Goal: Task Accomplishment & Management: Manage account settings

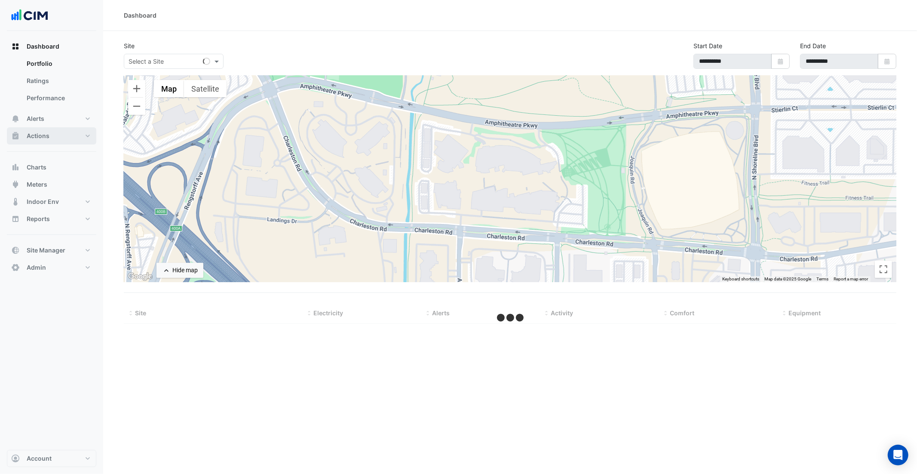
click at [87, 133] on button "Actions" at bounding box center [51, 135] width 89 height 17
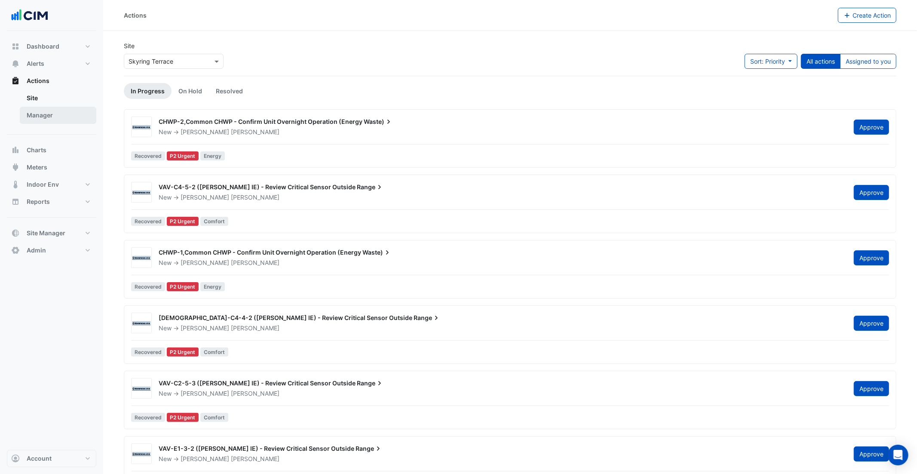
click at [59, 116] on link "Manager" at bounding box center [58, 115] width 77 height 17
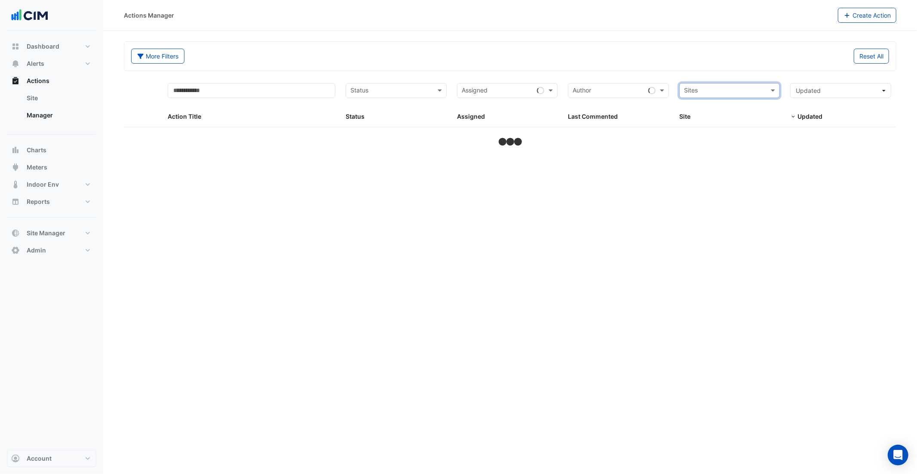
click at [581, 72] on form "More Filters Reset All Status Assigned Sites Action Title Status Status Assigne…" at bounding box center [510, 94] width 773 height 107
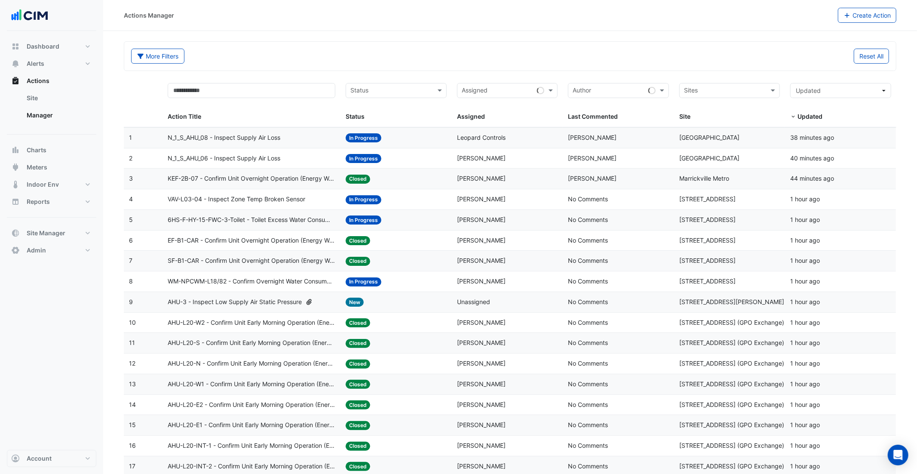
click at [258, 139] on span "N_1_S_AHU_08 - Inspect Supply Air Loss" at bounding box center [224, 138] width 113 height 10
click at [273, 160] on span "N_1_S_AHU_06 - Inspect Supply Air Loss" at bounding box center [224, 159] width 113 height 10
click at [252, 178] on span "KEF-2B-07 - Confirm Unit Overnight Operation (Energy Waste)" at bounding box center [252, 179] width 168 height 10
click at [233, 182] on span "KEF-2B-07 - Confirm Unit Overnight Operation (Energy Waste)" at bounding box center [252, 179] width 168 height 10
click at [235, 203] on span "VAV-L03-04 - Inspect Zone Temp Broken Sensor" at bounding box center [237, 199] width 138 height 10
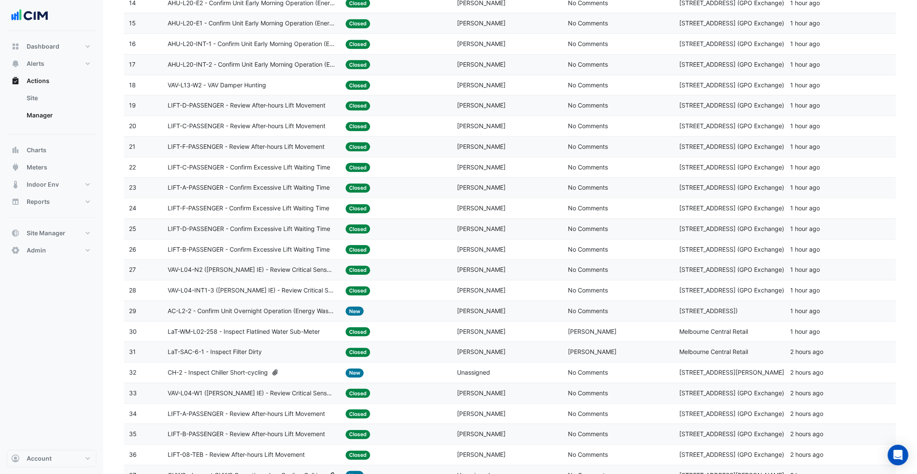
scroll to position [469, 0]
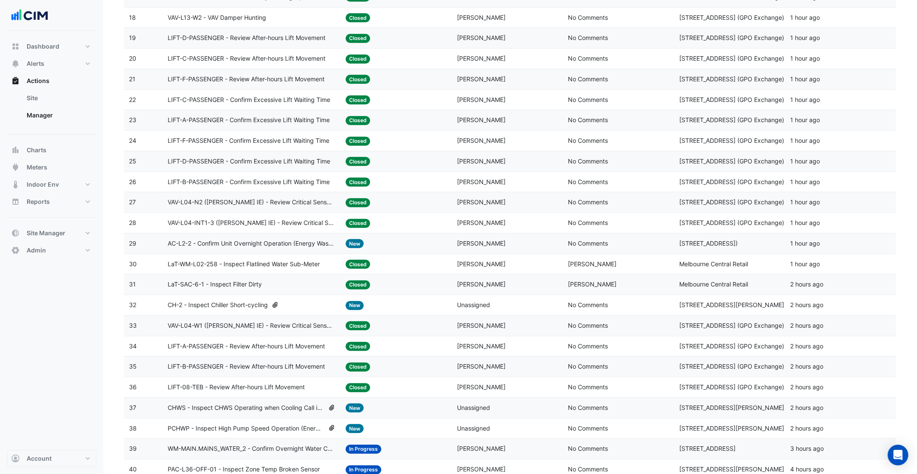
click at [287, 269] on span "LaT-WM-L02-258 - Inspect Flatlined Water Sub-Meter" at bounding box center [244, 264] width 152 height 10
click at [280, 285] on datatable-body-cell "Action Title: LaT-SAC-6-1 - Inspect Filter Dirty" at bounding box center [252, 284] width 178 height 20
click at [278, 308] on icon at bounding box center [275, 305] width 5 height 6
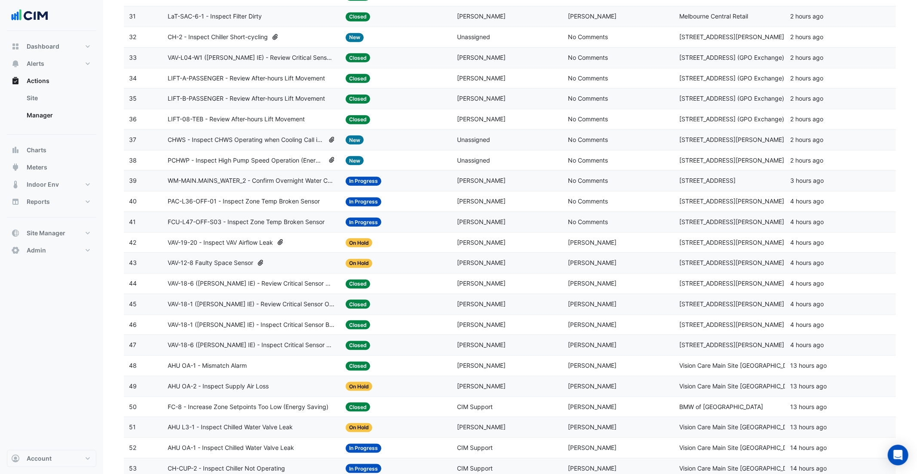
scroll to position [742, 0]
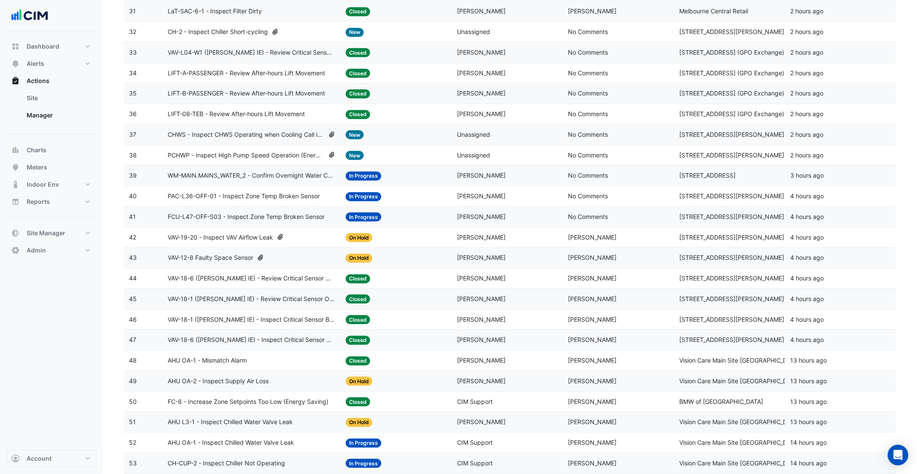
click at [273, 283] on span "VAV-18-6 ([PERSON_NAME] IE) - Review Critical Sensor Outside Range" at bounding box center [252, 279] width 168 height 10
click at [273, 304] on span "VAV-18-1 ([PERSON_NAME] IE) - Review Critical Sensor Outside Range" at bounding box center [252, 299] width 168 height 10
click at [254, 243] on span "VAV-19-20 - Inspect VAV Airflow Leak" at bounding box center [220, 238] width 105 height 10
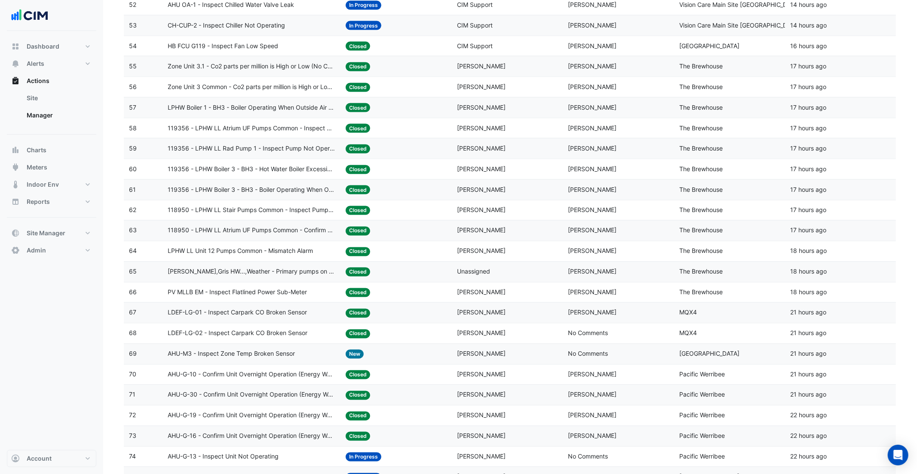
scroll to position [1216, 0]
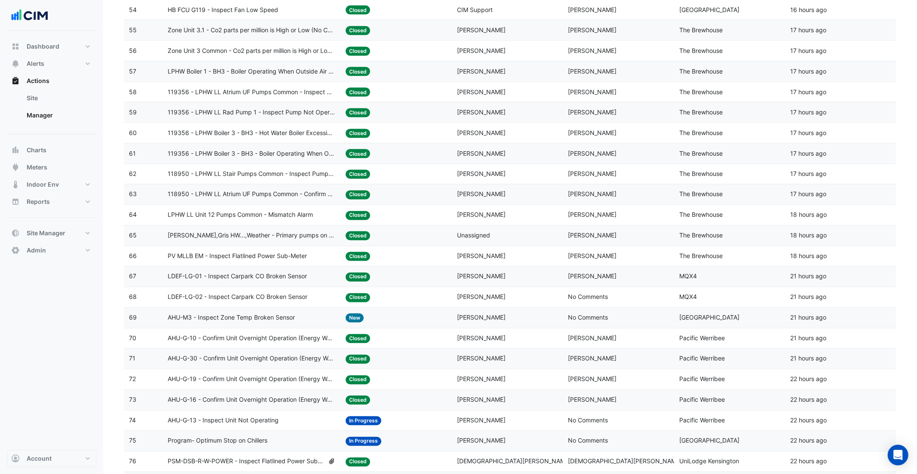
click at [434, 159] on div "Status: Closed" at bounding box center [396, 154] width 101 height 10
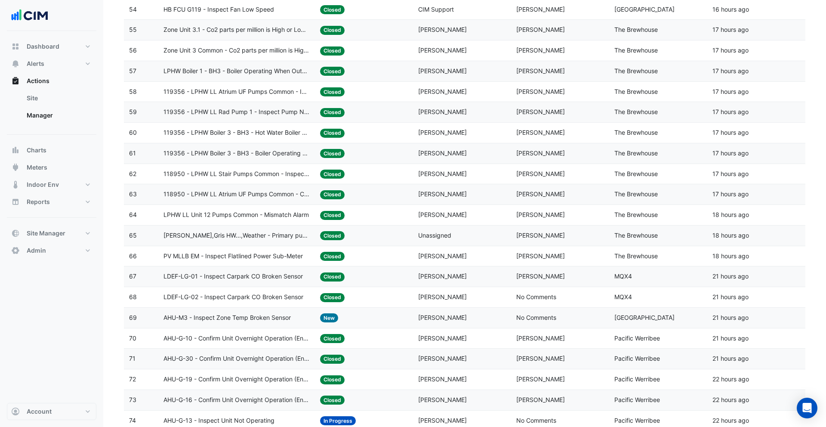
scroll to position [1267, 0]
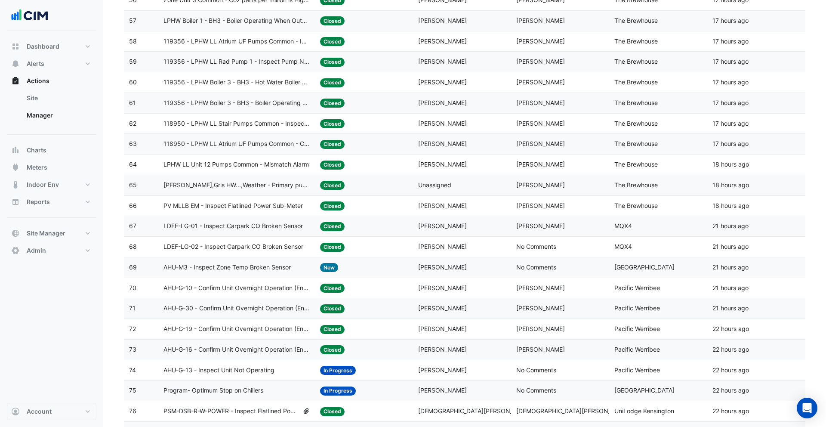
click at [452, 231] on div "Assigned: Deshan Thayabaran" at bounding box center [462, 226] width 88 height 10
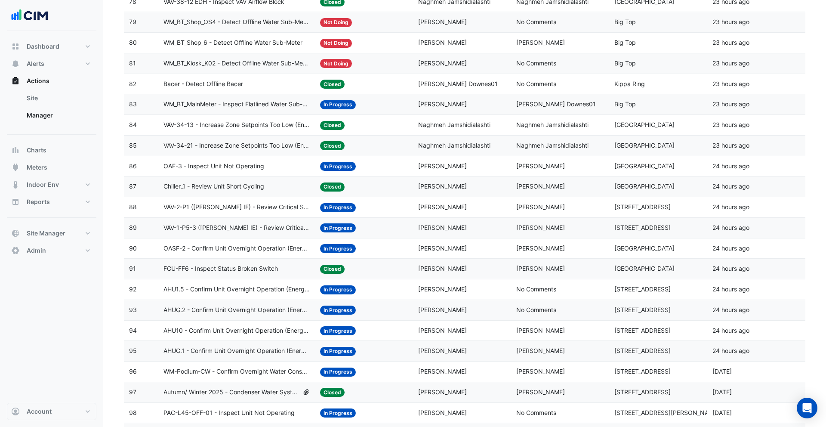
scroll to position [1778, 0]
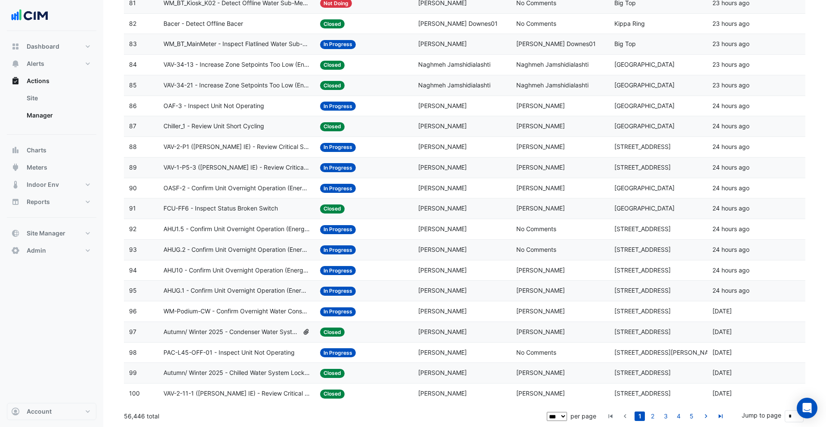
click at [560, 414] on select "** ** ** ***" at bounding box center [557, 416] width 20 height 9
click at [548, 412] on select "** ** ** ***" at bounding box center [557, 416] width 20 height 9
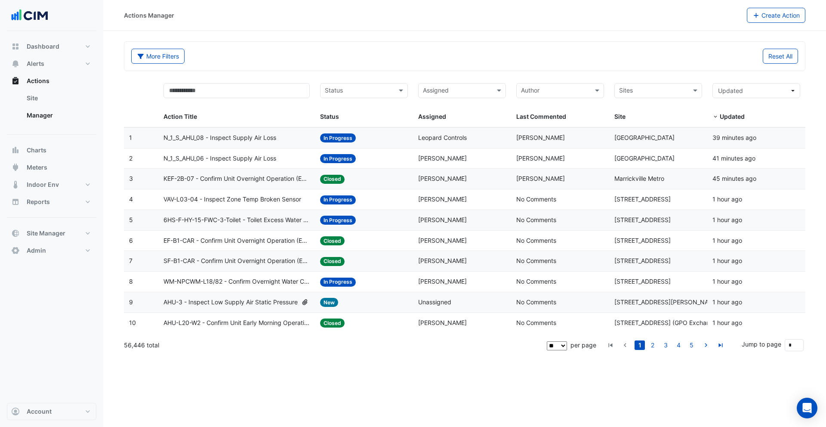
click at [554, 348] on select "** ** ** ***" at bounding box center [557, 345] width 20 height 9
click at [548, 341] on select "** ** ** ***" at bounding box center [557, 345] width 20 height 9
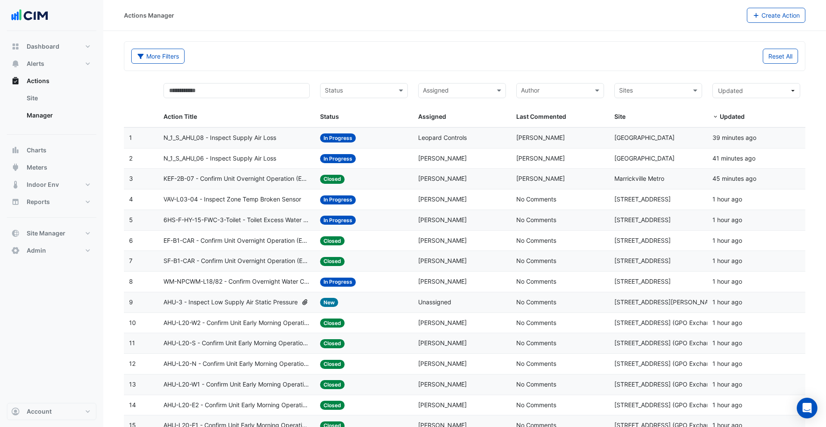
click at [224, 142] on span "N_1_S_AHU_08 - Inspect Supply Air Loss" at bounding box center [219, 138] width 113 height 10
click at [226, 158] on span "N_1_S_AHU_06 - Inspect Supply Air Loss" at bounding box center [219, 159] width 113 height 10
click at [226, 143] on datatable-body-cell "Action Title: N_1_S_AHU_08 - Inspect Supply Air Loss" at bounding box center [236, 138] width 157 height 20
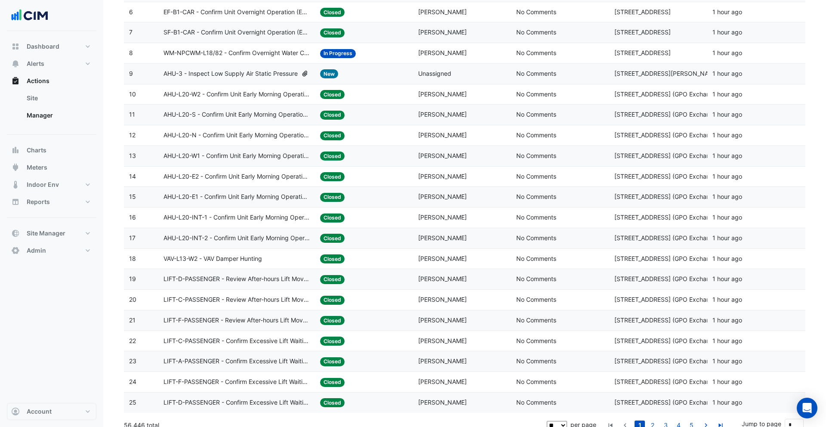
scroll to position [237, 0]
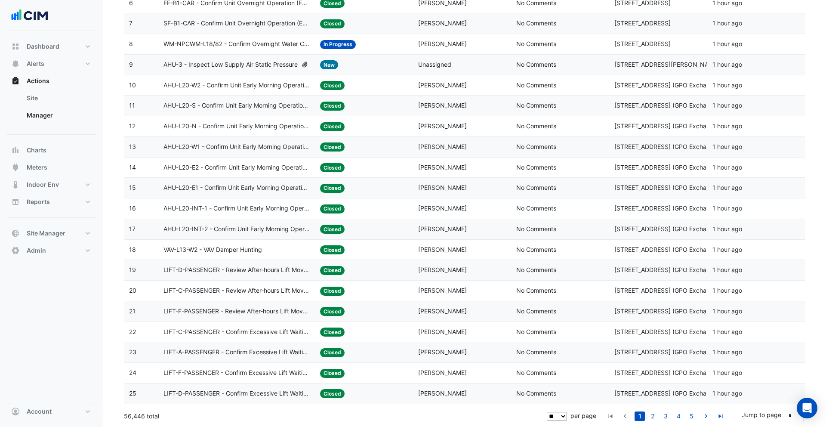
click at [555, 413] on select "** ** ** ***" at bounding box center [557, 416] width 20 height 9
select select "***"
click at [548, 412] on select "** ** ** ***" at bounding box center [557, 416] width 20 height 9
click at [254, 267] on span "LIFT-D-PASSENGER - Review After-hours Lift Movement" at bounding box center [236, 270] width 147 height 10
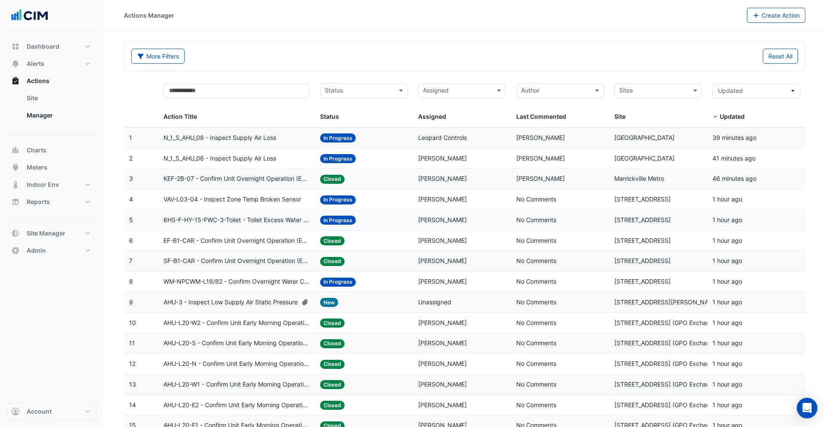
scroll to position [1, 0]
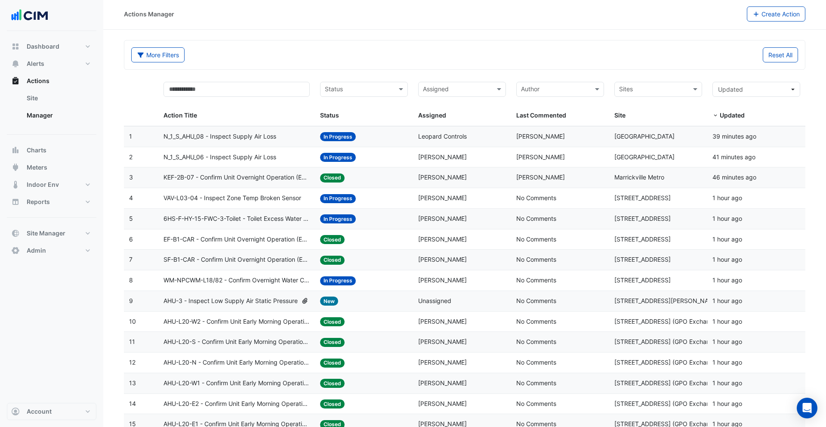
click at [275, 293] on datatable-body-cell "Action Title: AHU-3 - Inspect Low Supply Air Static Pressure" at bounding box center [236, 301] width 157 height 20
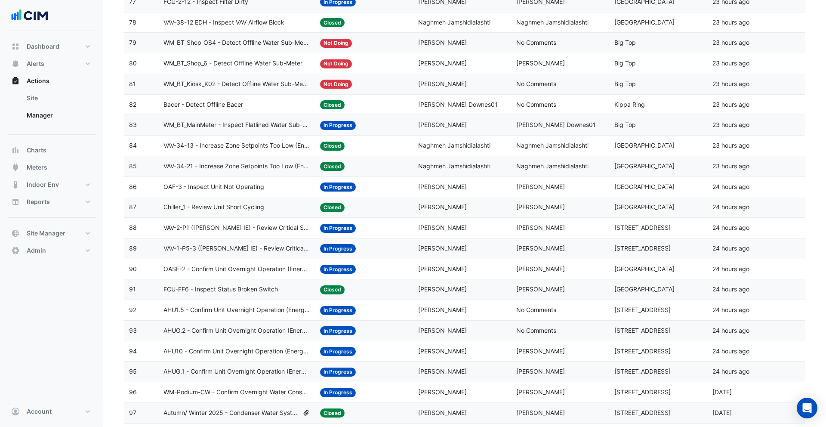
scroll to position [1778, 0]
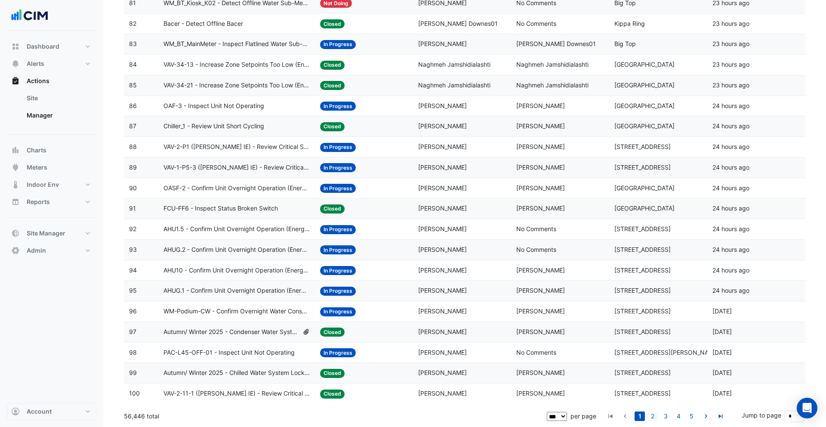
click at [654, 413] on link "2" at bounding box center [652, 415] width 10 height 9
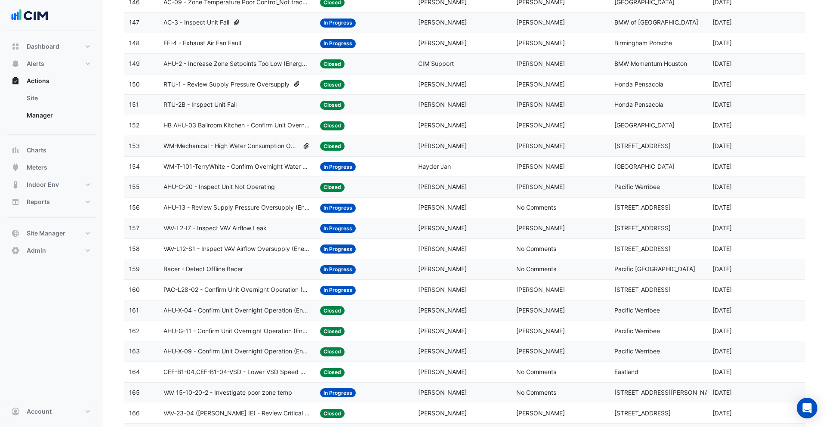
scroll to position [1086, 0]
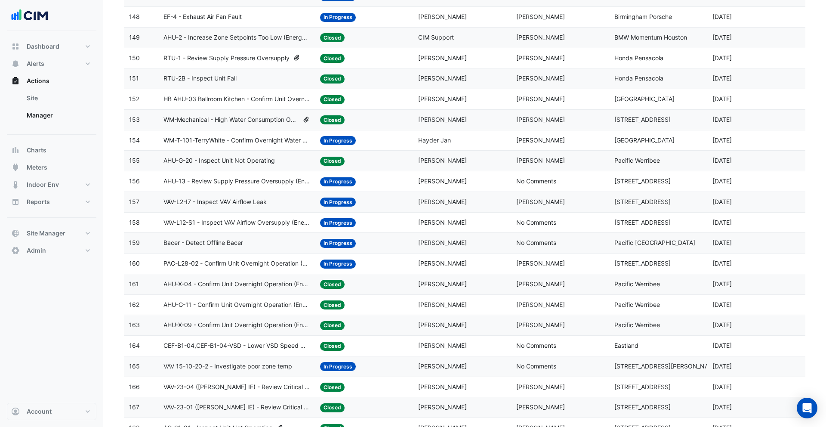
click at [461, 268] on datatable-body-cell "Assigned: [PERSON_NAME]" at bounding box center [462, 263] width 98 height 20
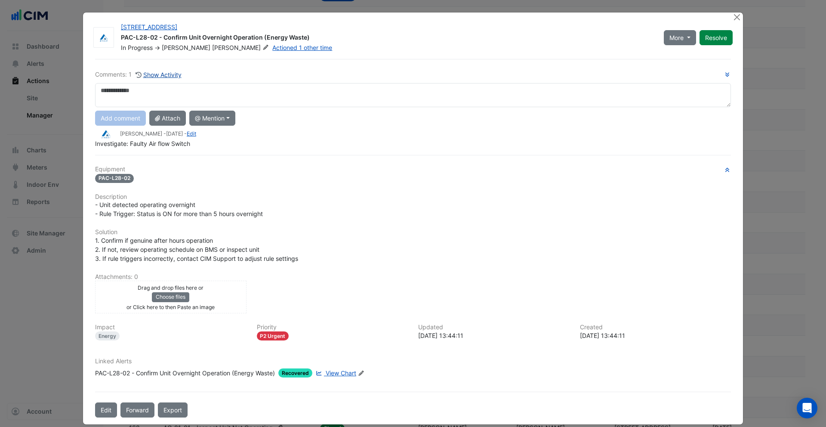
click at [162, 76] on button "Show Activity" at bounding box center [158, 75] width 47 height 10
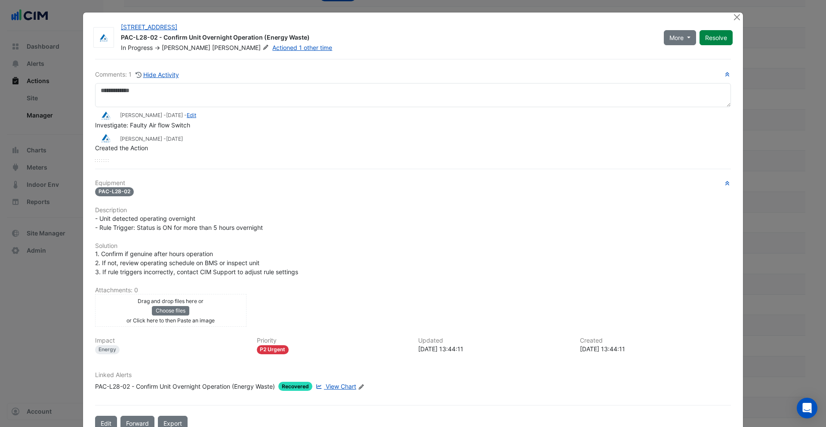
scroll to position [3, 0]
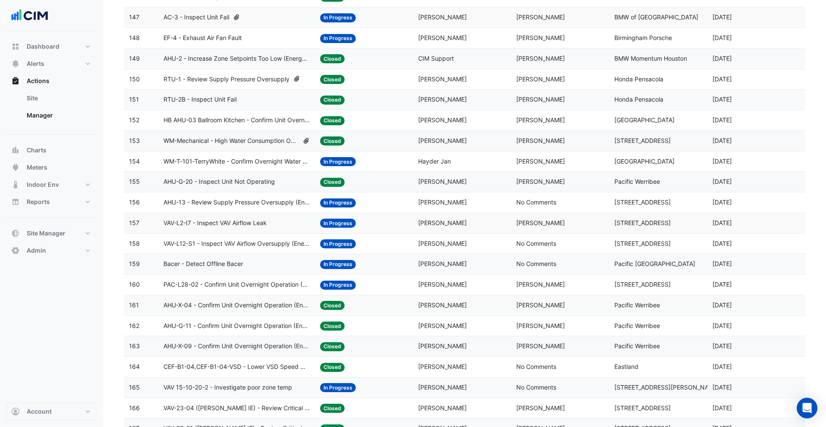
click at [217, 99] on span "RTU-2B - Inspect Unit Fail" at bounding box center [199, 100] width 73 height 10
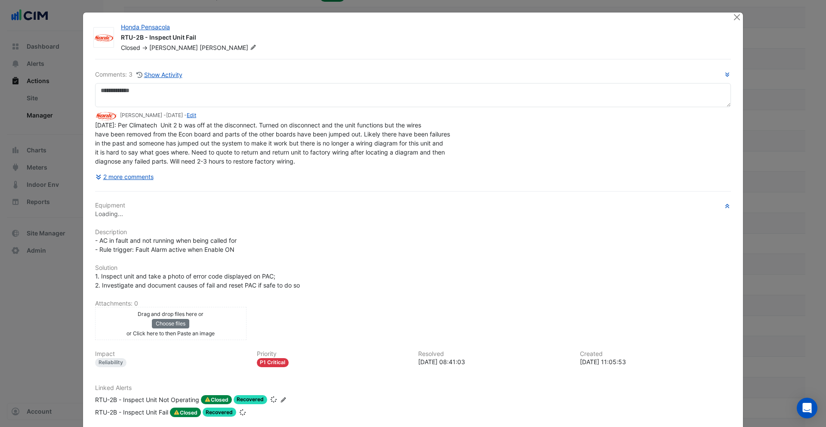
scroll to position [1064, 0]
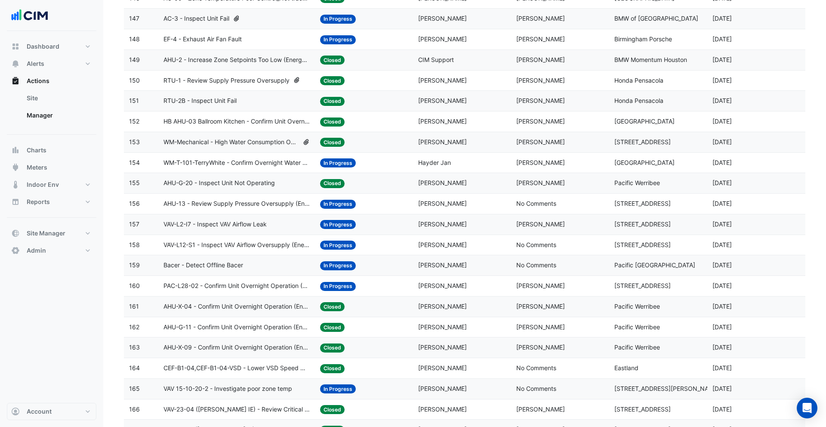
click at [237, 85] on datatable-body-cell "Action Title: RTU-1 - Review Supply Pressure Oversupply" at bounding box center [236, 81] width 157 height 20
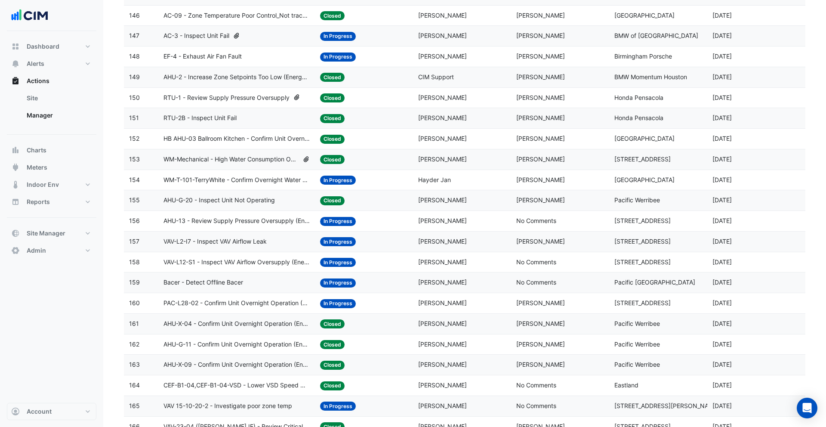
scroll to position [1046, 0]
click at [221, 81] on span "AHU-2 - Increase Zone Setpoints Too Low (Energy Saving)" at bounding box center [236, 78] width 147 height 10
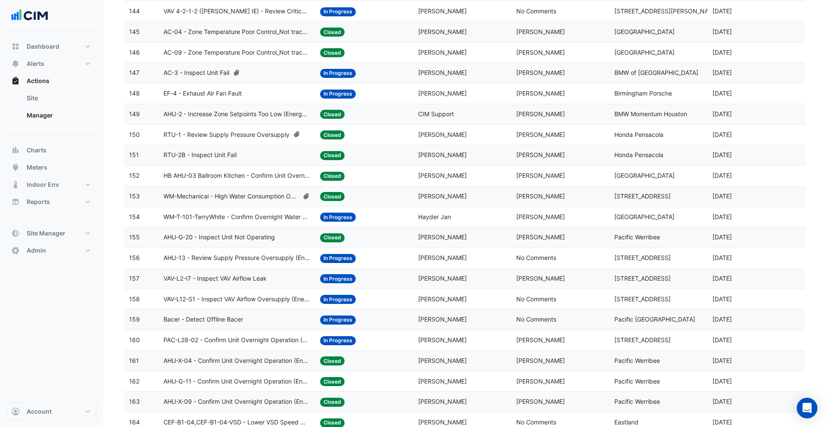
scroll to position [1001, 0]
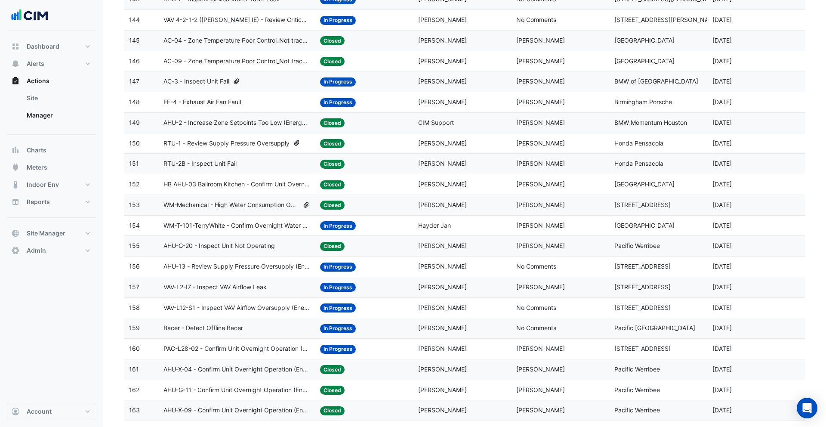
click at [219, 89] on datatable-body-cell "Action Title: AC-3 - Inspect Unit Fail" at bounding box center [236, 81] width 157 height 20
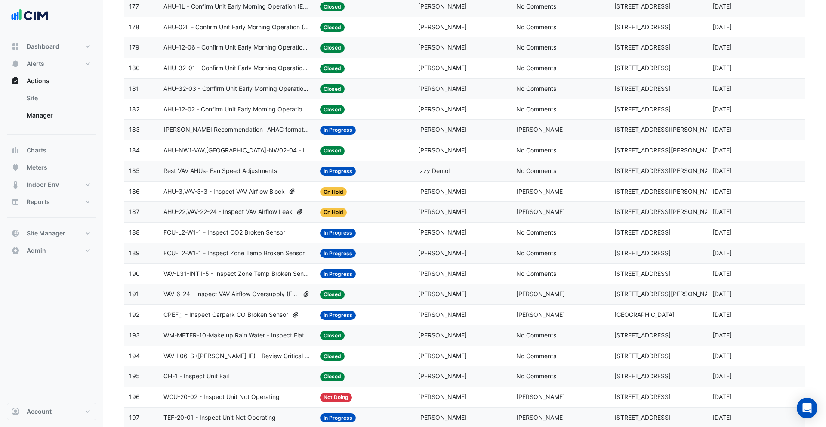
scroll to position [1778, 0]
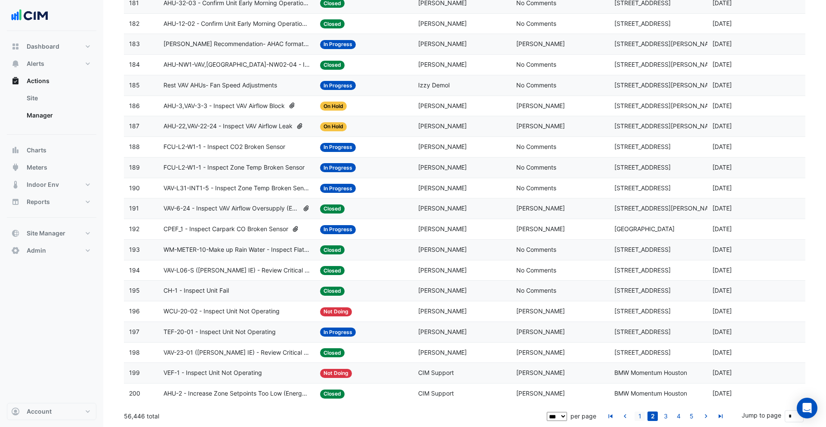
click at [637, 412] on link "1" at bounding box center [639, 415] width 10 height 9
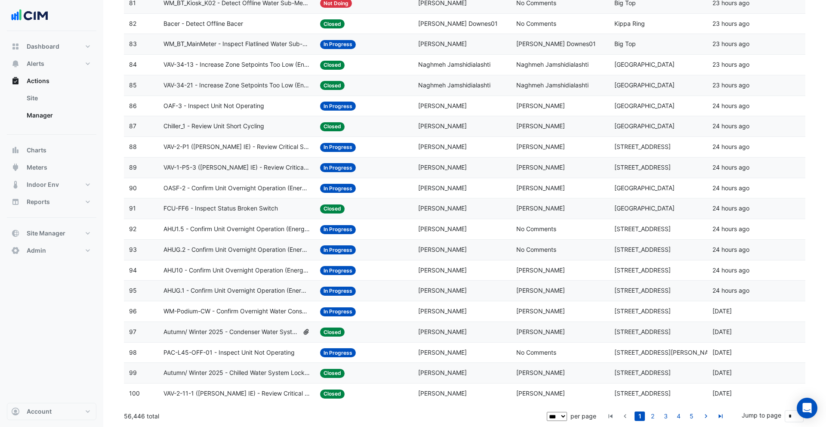
click at [274, 286] on span "AHUG.1 - Confirm Unit Overnight Operation (Energy Waste)" at bounding box center [236, 291] width 147 height 10
click at [280, 265] on span "AHU10 - Confirm Unit Overnight Operation (Energy Waste)" at bounding box center [236, 270] width 147 height 10
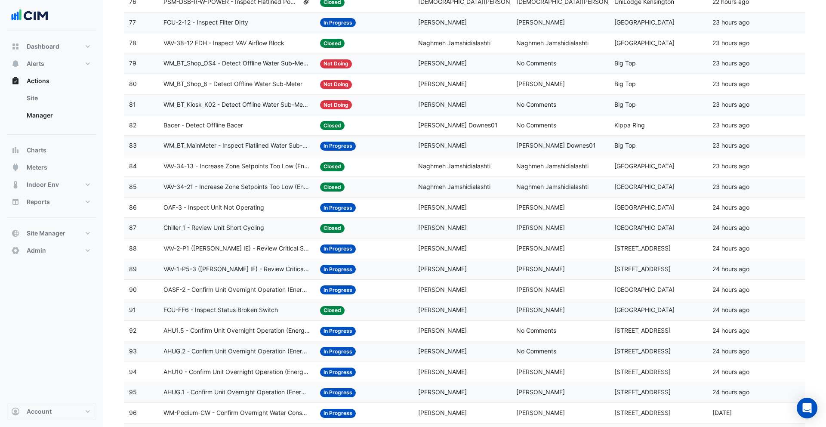
scroll to position [1671, 0]
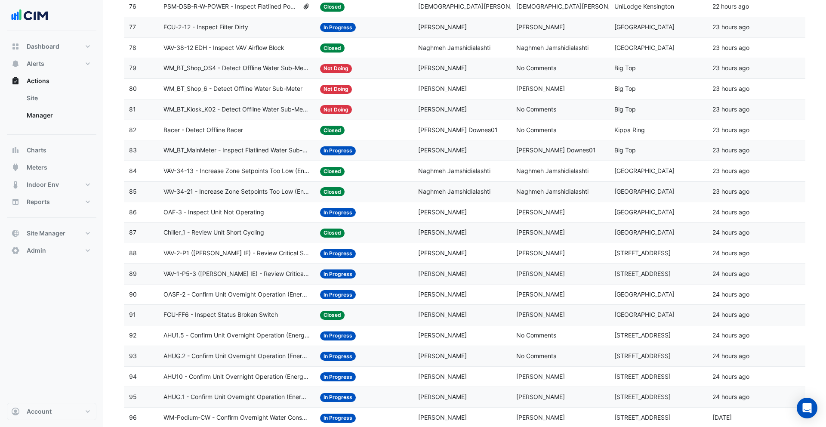
click at [236, 215] on span "OAF-3 - Inspect Unit Not Operating" at bounding box center [213, 212] width 101 height 10
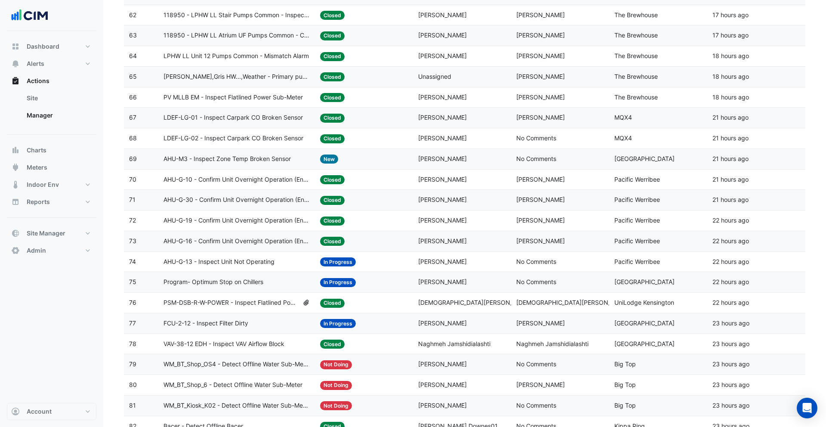
scroll to position [1325, 0]
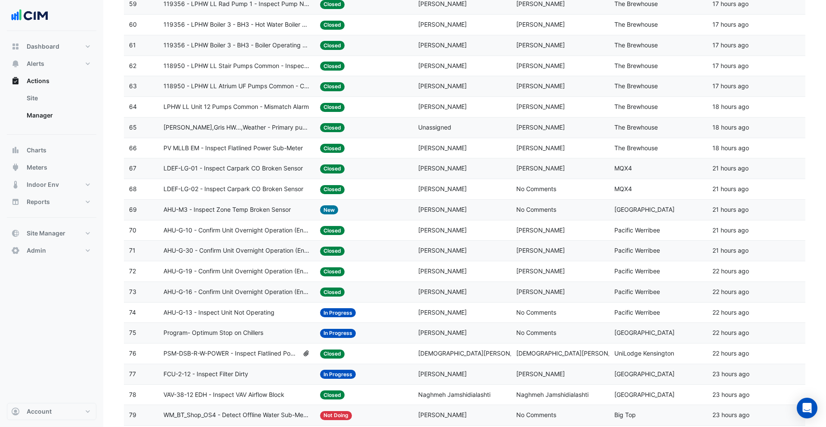
click at [237, 148] on span "PV MLLB EM - Inspect Flatlined Power Sub-Meter" at bounding box center [232, 148] width 139 height 10
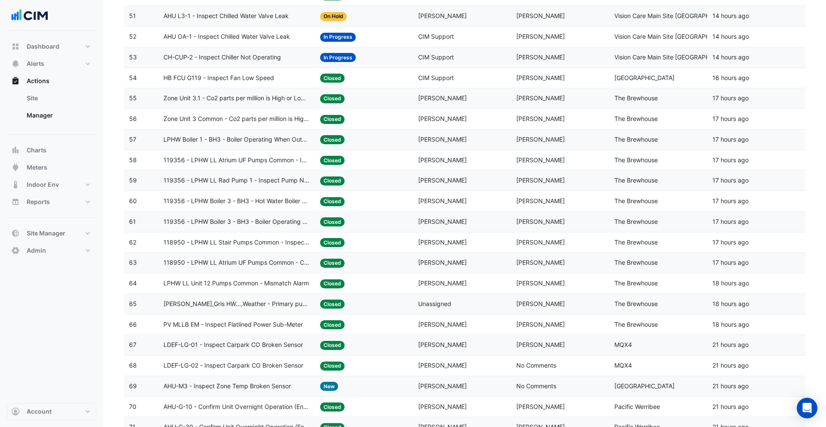
scroll to position [1076, 0]
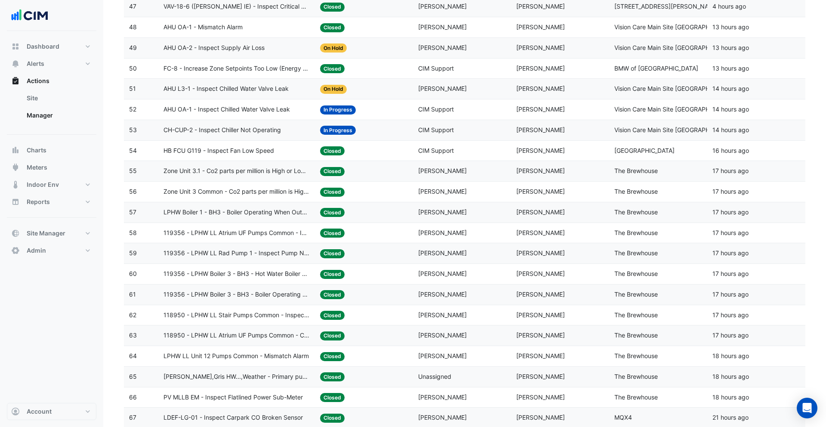
click at [240, 114] on datatable-body-cell "Action Title: AHU OA-1 - Inspect Chilled Water Valve Leak" at bounding box center [236, 109] width 157 height 20
